Goal: Transaction & Acquisition: Obtain resource

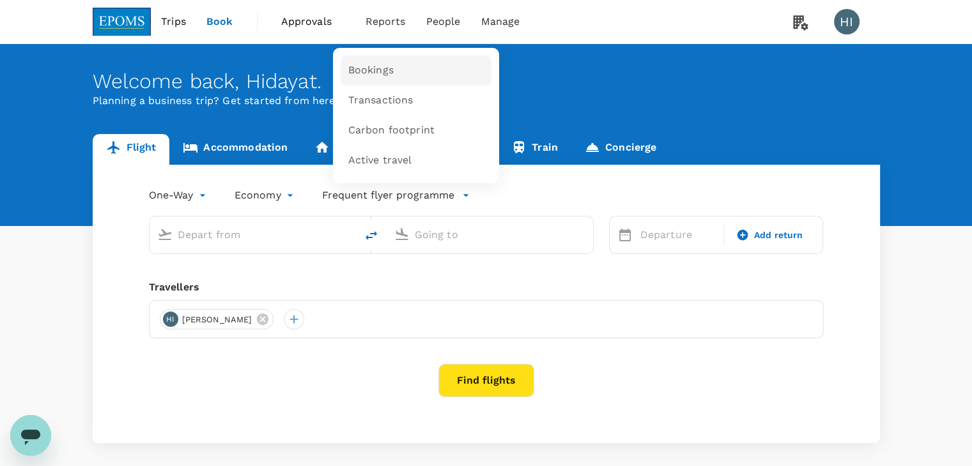
type input "Sultan Ismail Intl (JHB)"
type input "Kuala Lumpur Intl (KUL)"
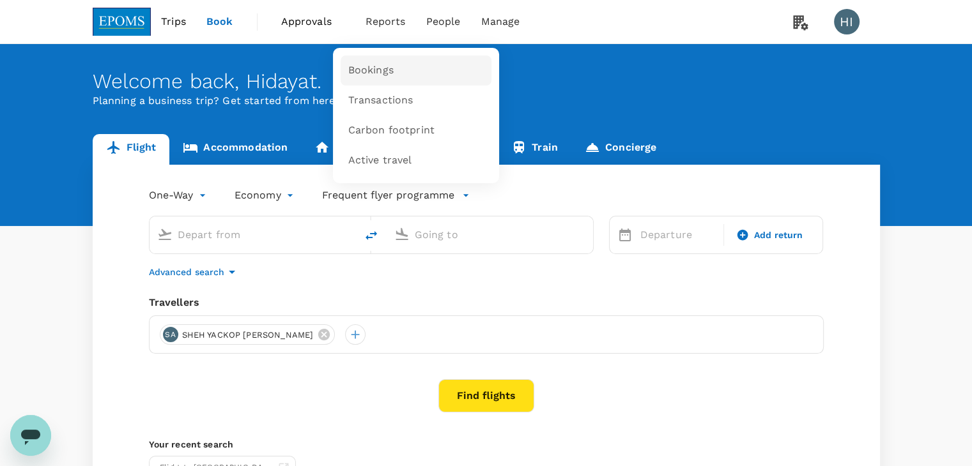
click at [366, 64] on span "Bookings" at bounding box center [370, 70] width 45 height 15
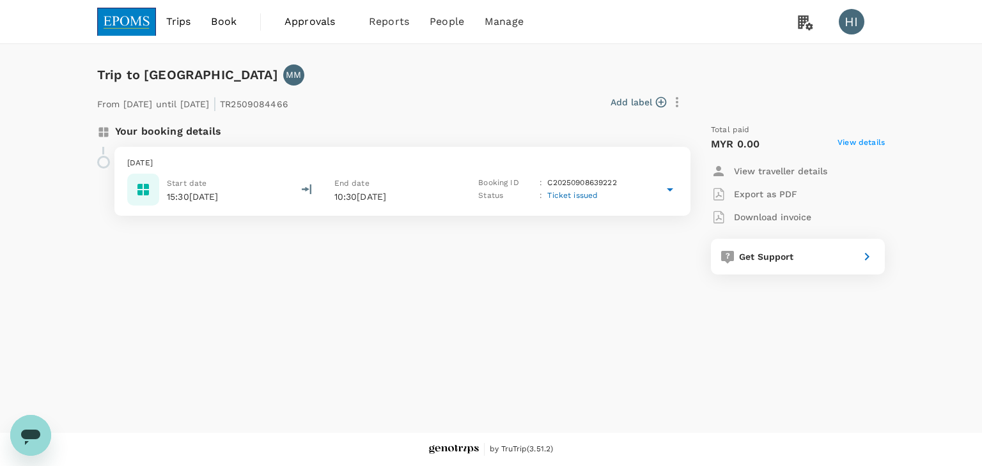
click at [667, 189] on icon at bounding box center [669, 189] width 15 height 15
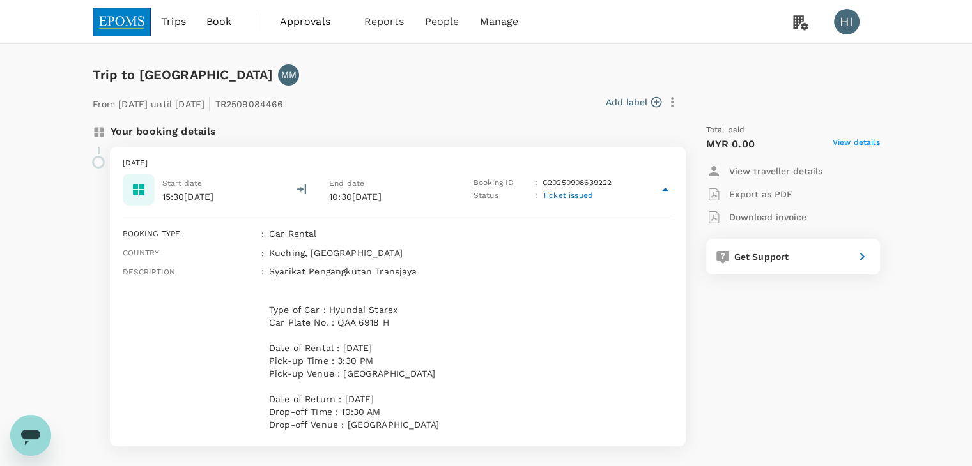
click at [667, 189] on icon at bounding box center [665, 189] width 15 height 15
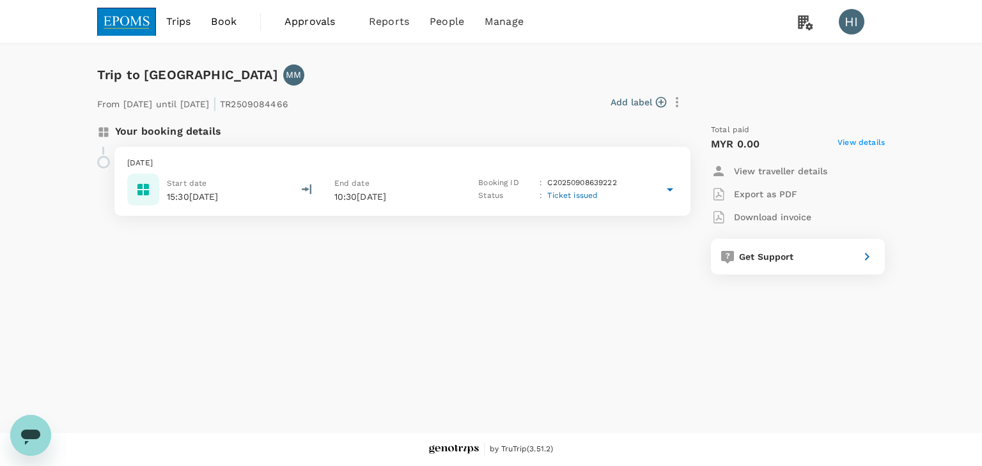
click at [762, 217] on p "Download invoice" at bounding box center [772, 217] width 77 height 13
click at [383, 63] on span "Bookings" at bounding box center [373, 70] width 45 height 15
